Goal: Transaction & Acquisition: Purchase product/service

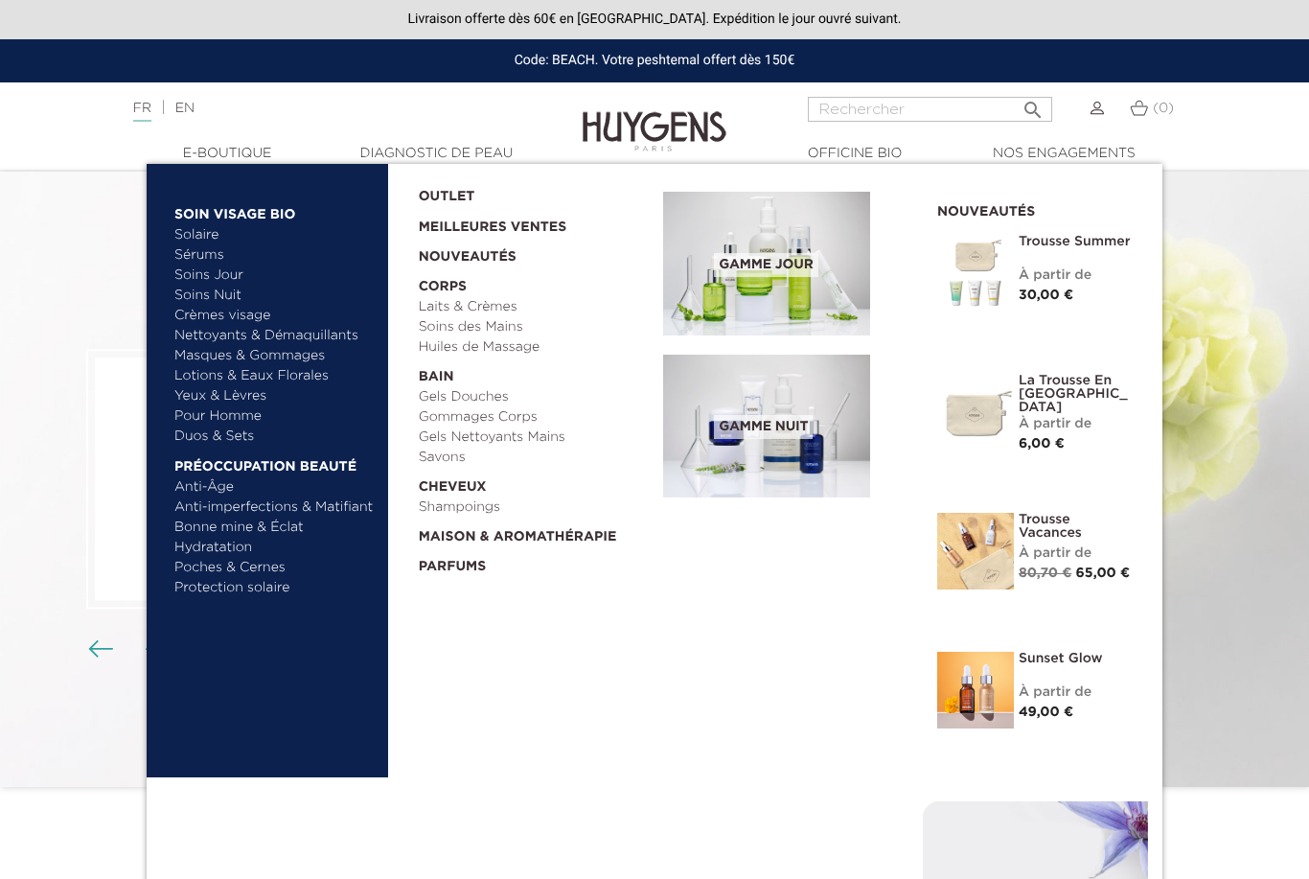
click at [237, 420] on link "Pour Homme" at bounding box center [274, 416] width 200 height 20
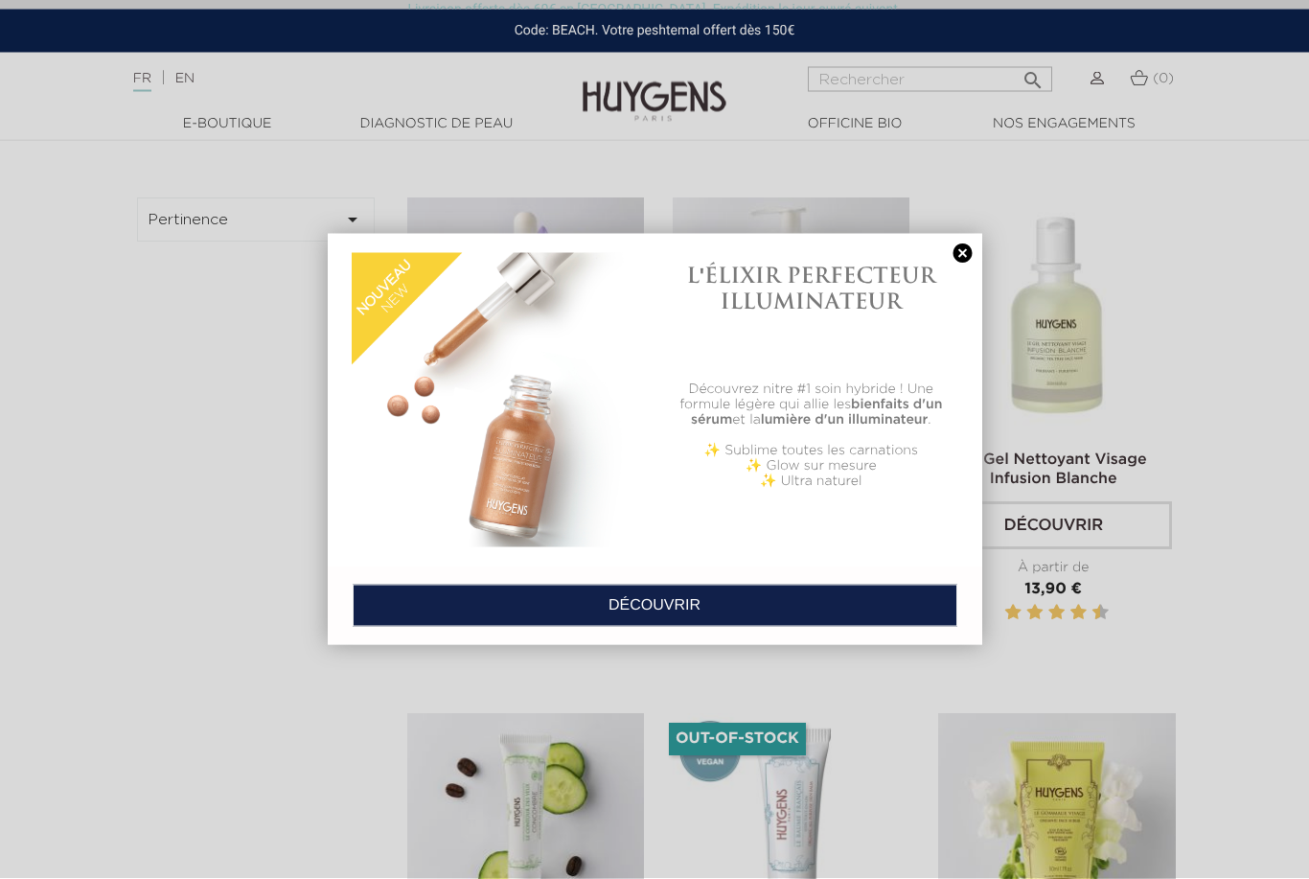
scroll to position [595, 0]
click at [958, 253] on link at bounding box center [963, 253] width 27 height 20
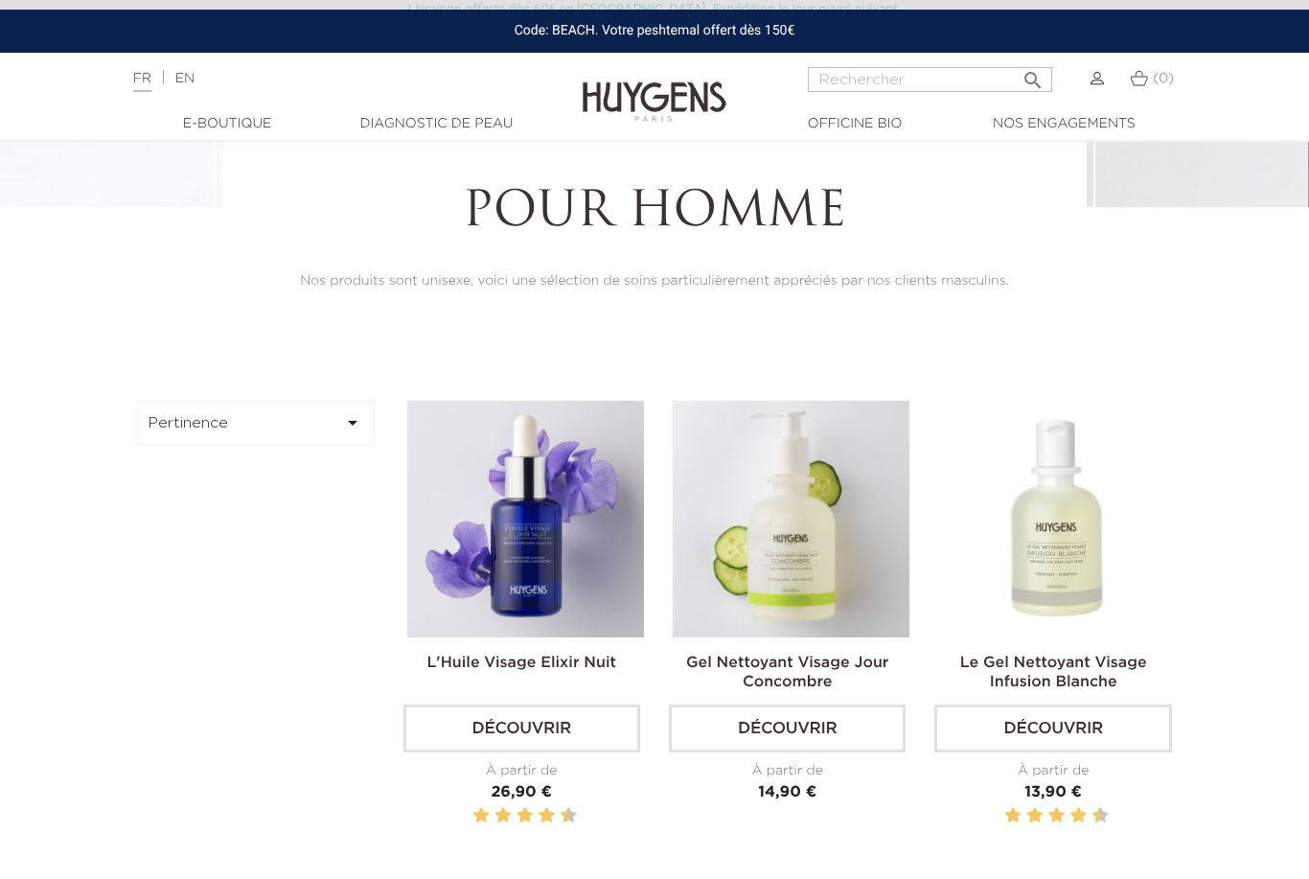
scroll to position [391, 0]
click at [943, 78] on input "Rechercher" at bounding box center [930, 79] width 244 height 25
type input "Parfum"
click at [1024, 75] on button " Rechercher" at bounding box center [1033, 74] width 35 height 26
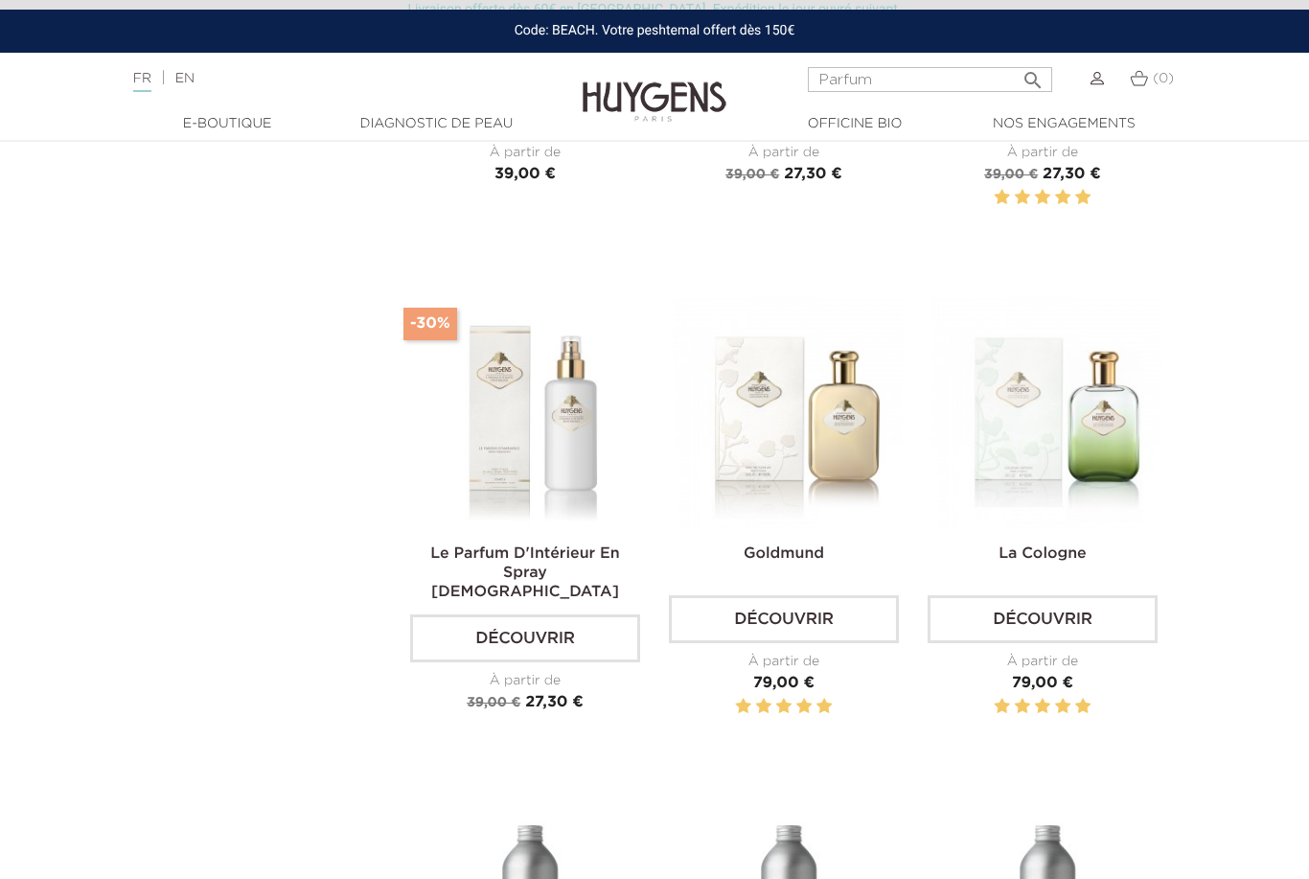
scroll to position [483, 0]
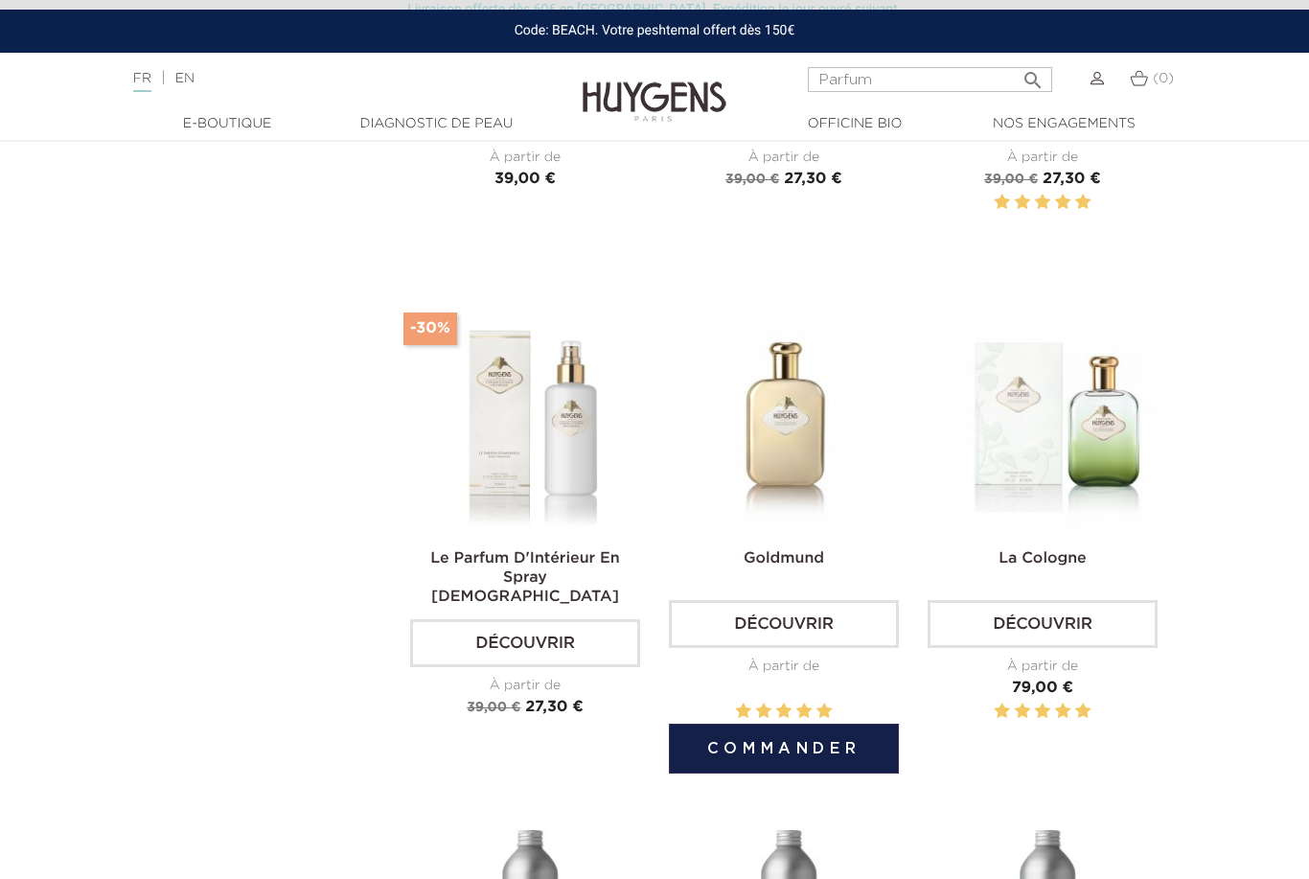
click at [824, 626] on link "Découvrir" at bounding box center [784, 624] width 230 height 48
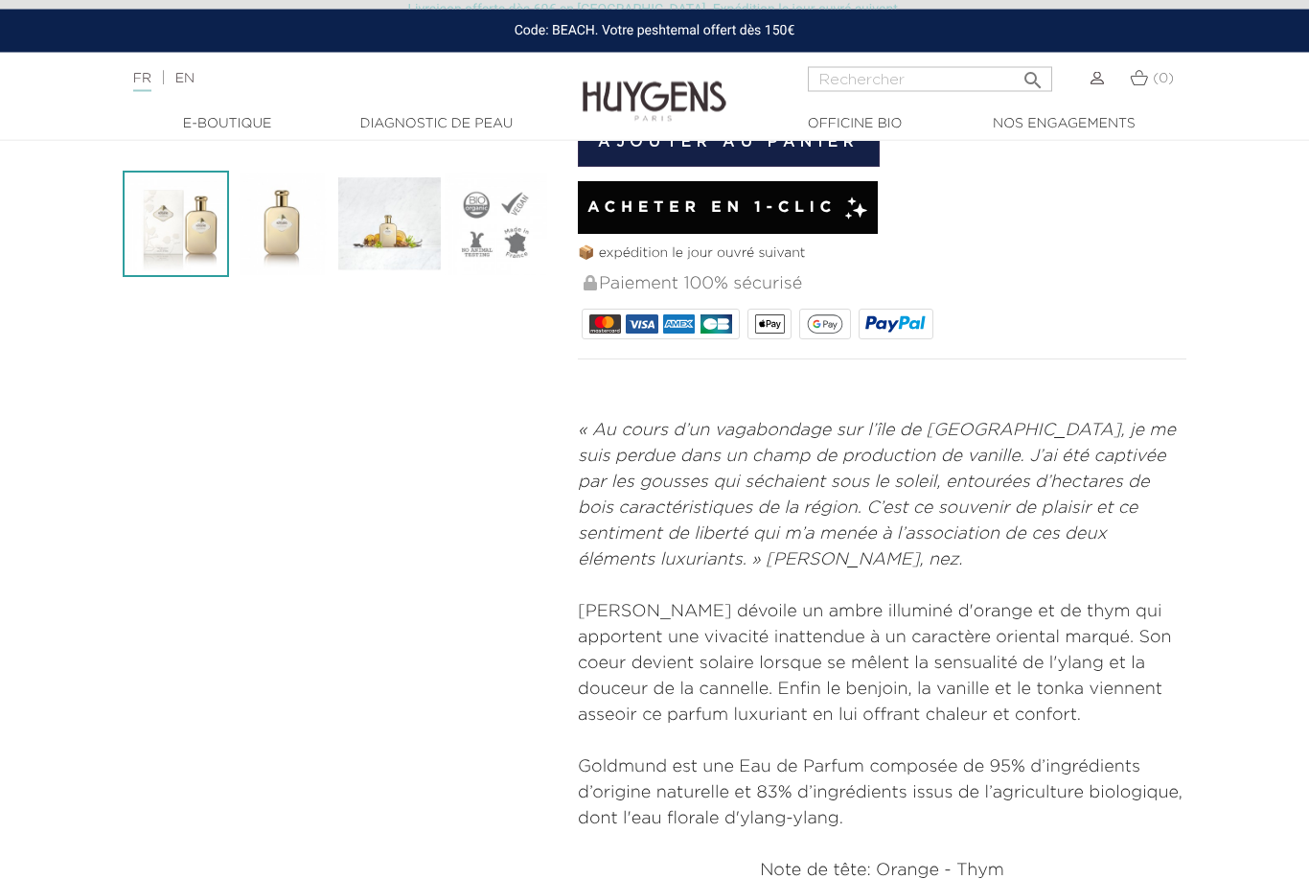
scroll to position [496, 0]
